Goal: Information Seeking & Learning: Stay updated

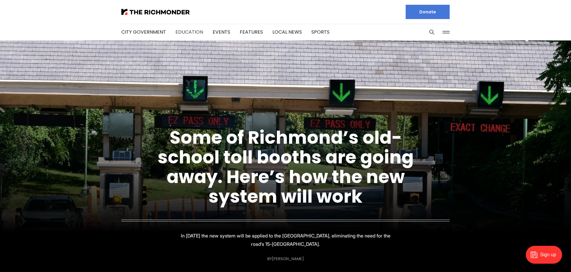
click at [187, 32] on link "Education" at bounding box center [190, 32] width 28 height 7
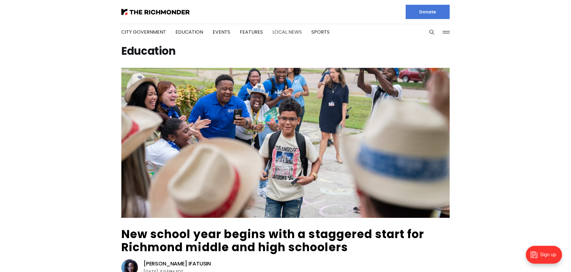
click at [279, 32] on link "Local News" at bounding box center [287, 32] width 29 height 7
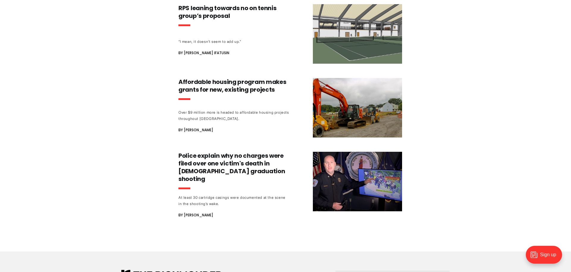
scroll to position [607, 0]
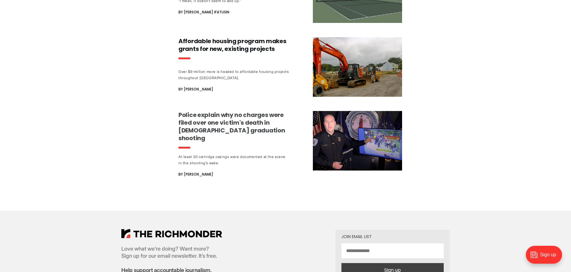
click at [202, 117] on h3 "Police explain why no charges were filed over one victim's death in [DEMOGRAPHI…" at bounding box center [234, 126] width 111 height 31
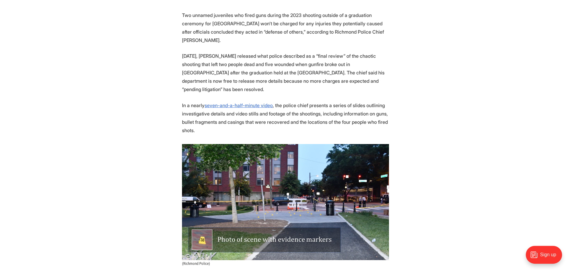
scroll to position [273, 0]
